Goal: Check status

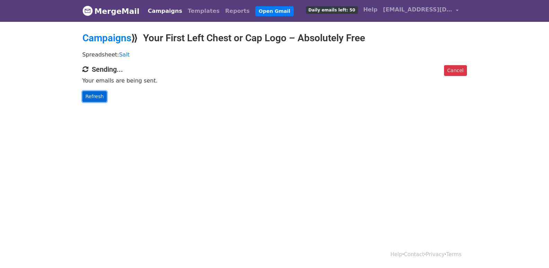
click at [96, 100] on link "Refresh" at bounding box center [94, 96] width 25 height 11
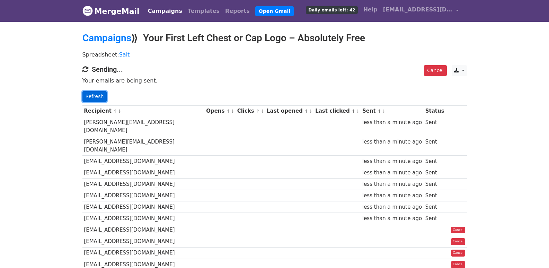
click at [88, 93] on link "Refresh" at bounding box center [94, 96] width 25 height 11
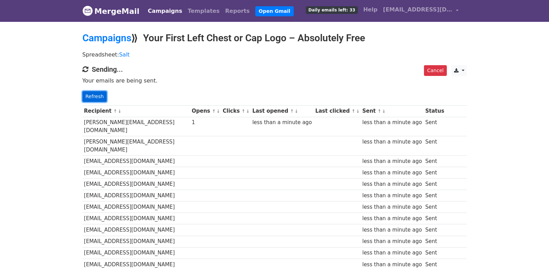
click at [93, 96] on link "Refresh" at bounding box center [94, 96] width 25 height 11
click at [98, 93] on link "Refresh" at bounding box center [94, 96] width 25 height 11
